Goal: Transaction & Acquisition: Register for event/course

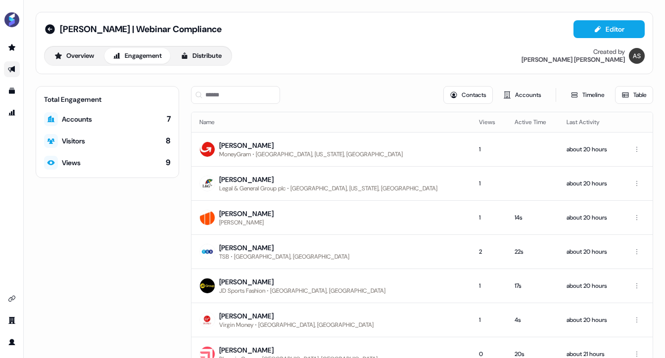
click at [168, 139] on div "8" at bounding box center [168, 141] width 5 height 11
click at [168, 164] on div "9" at bounding box center [168, 162] width 5 height 11
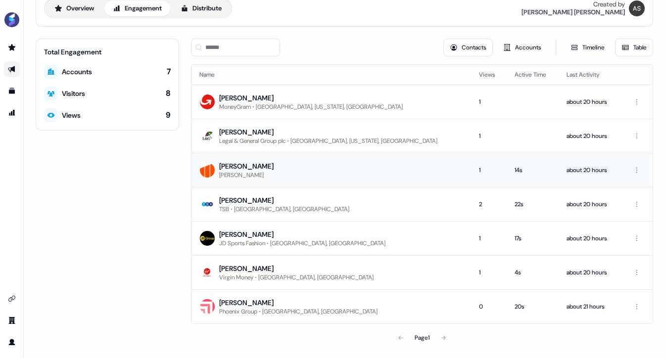
scroll to position [48, 0]
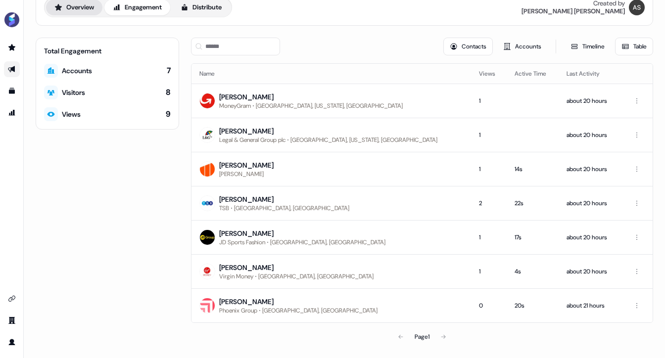
click at [67, 9] on button "Overview" at bounding box center [74, 8] width 56 height 16
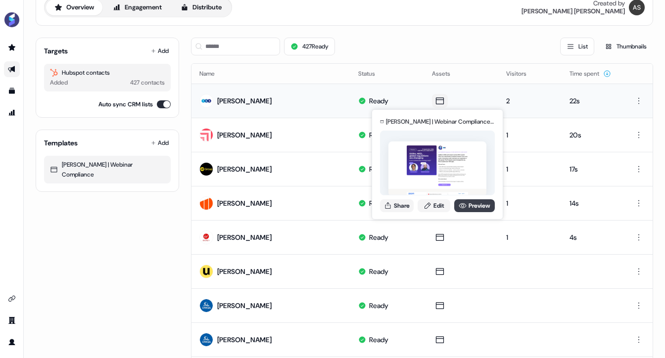
click at [471, 208] on link "Preview" at bounding box center [474, 205] width 41 height 13
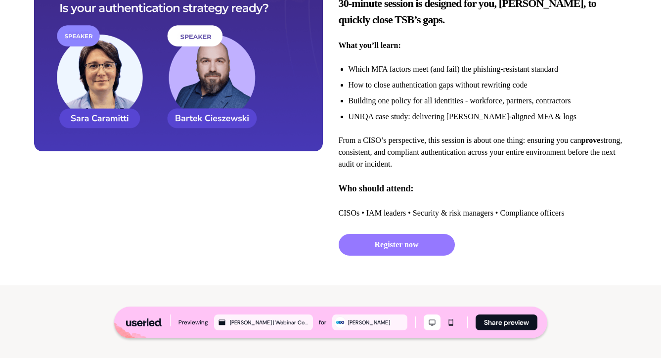
scroll to position [306, 0]
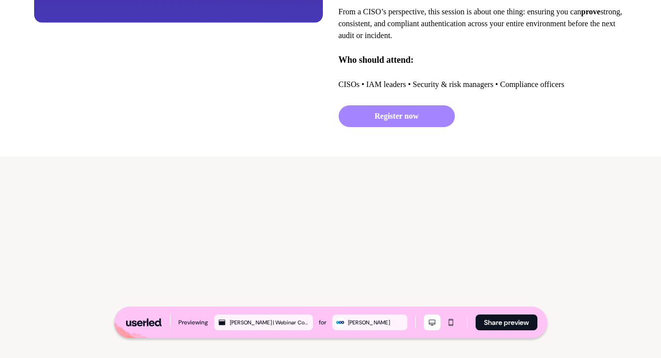
click at [407, 121] on button "Register now" at bounding box center [397, 116] width 116 height 22
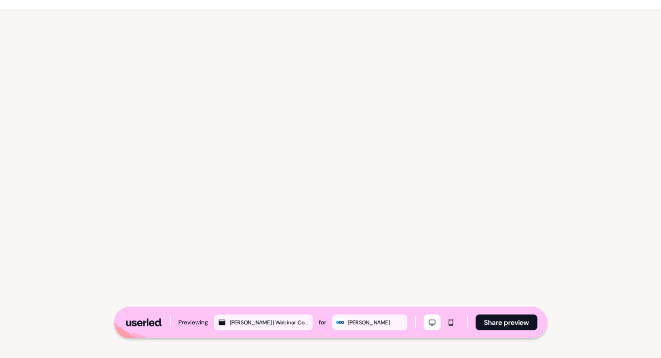
scroll to position [463, 0]
